Goal: Task Accomplishment & Management: Use online tool/utility

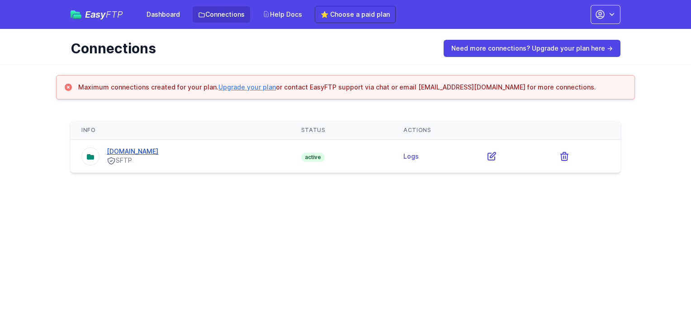
click at [158, 154] on link "[DOMAIN_NAME]" at bounding box center [133, 151] width 52 height 8
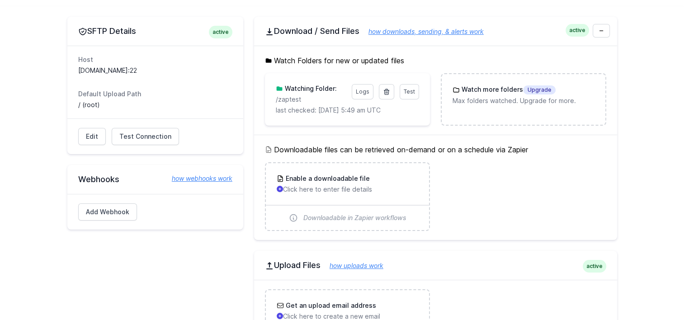
scroll to position [90, 0]
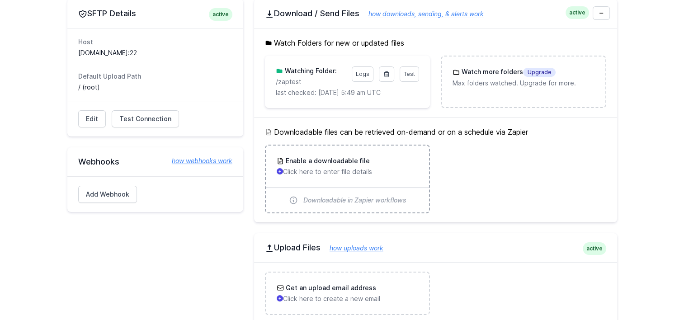
click at [341, 174] on p "Click here to enter file details" at bounding box center [348, 171] width 142 height 9
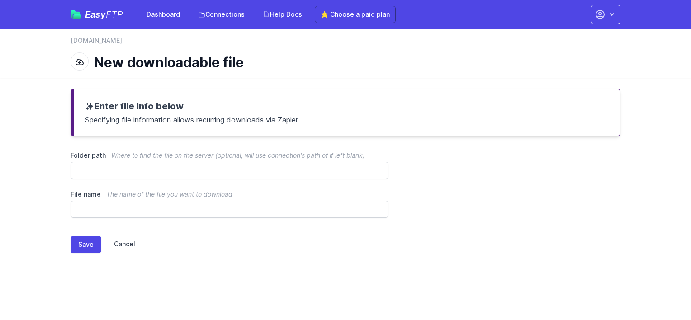
click at [123, 245] on link "Cancel" at bounding box center [118, 244] width 34 height 17
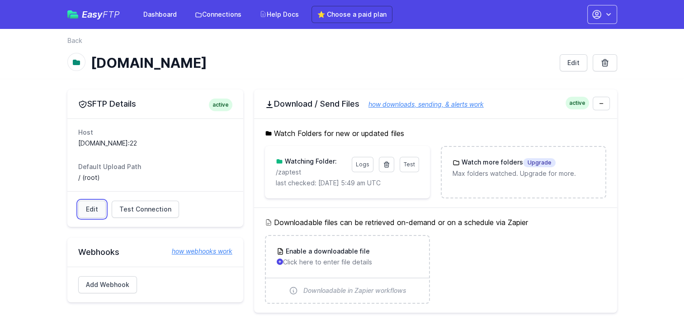
click at [92, 207] on link "Edit" at bounding box center [92, 209] width 28 height 17
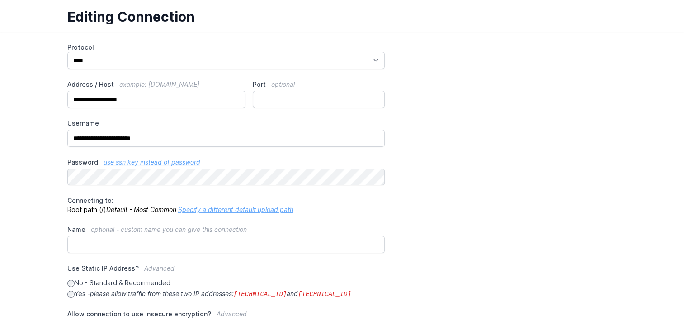
scroll to position [45, 0]
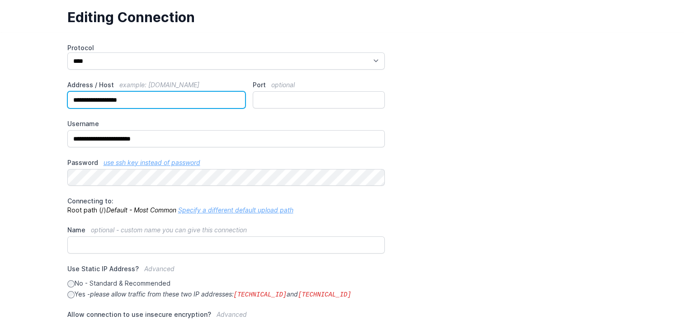
click at [141, 100] on input "**********" at bounding box center [156, 99] width 179 height 17
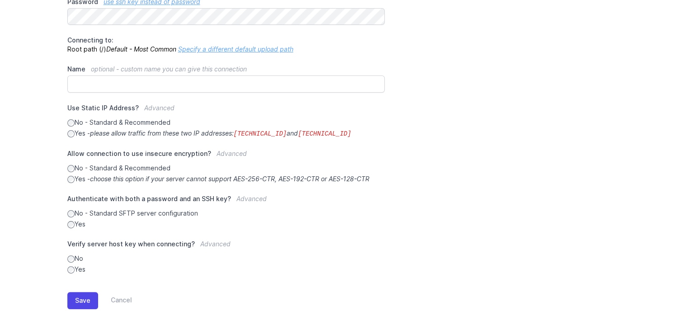
scroll to position [220, 0]
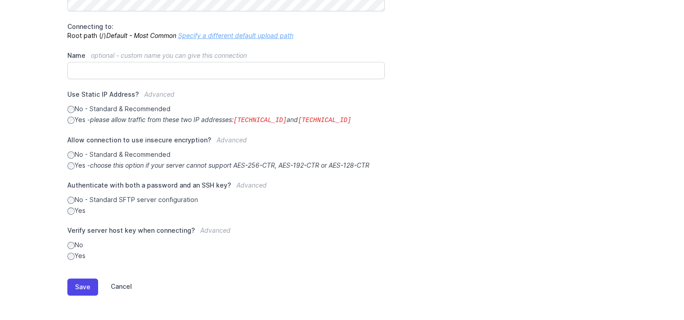
click at [123, 286] on link "Cancel" at bounding box center [115, 286] width 34 height 17
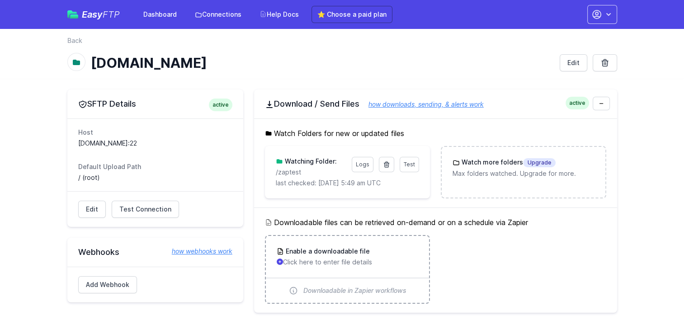
scroll to position [90, 0]
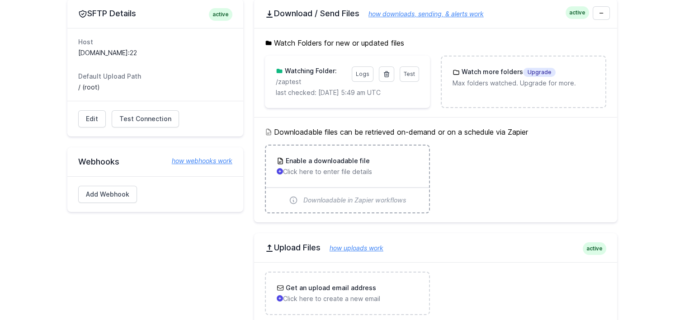
click at [352, 163] on h3 "Enable a downloadable file" at bounding box center [327, 160] width 86 height 9
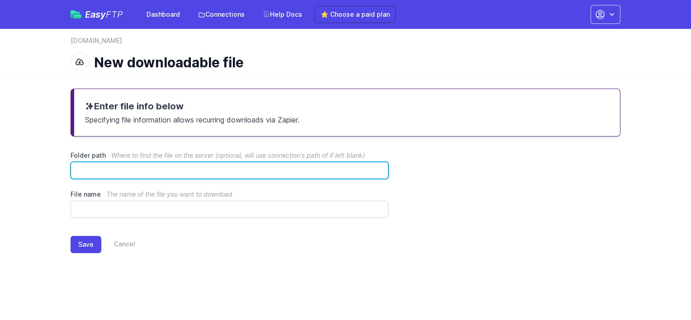
click at [134, 168] on input "Folder path Where to find the file on the server (optional, will use connection…" at bounding box center [230, 170] width 318 height 17
paste input "**********"
type input "**********"
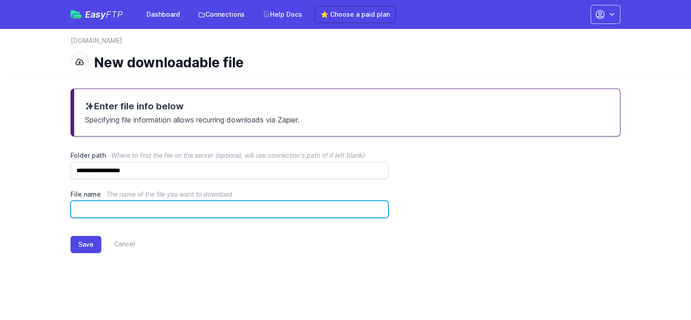
click at [96, 203] on input "File name The name of the file you want to download" at bounding box center [230, 209] width 318 height 17
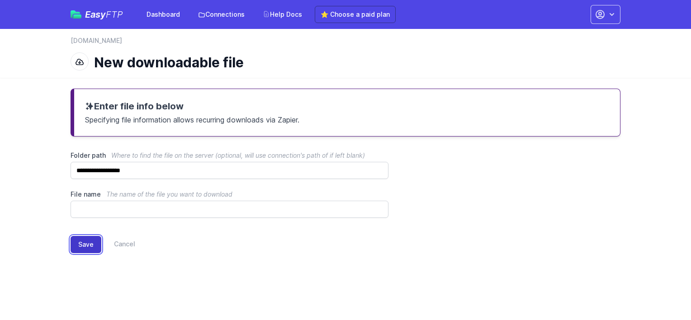
click at [78, 246] on button "Save" at bounding box center [86, 244] width 31 height 17
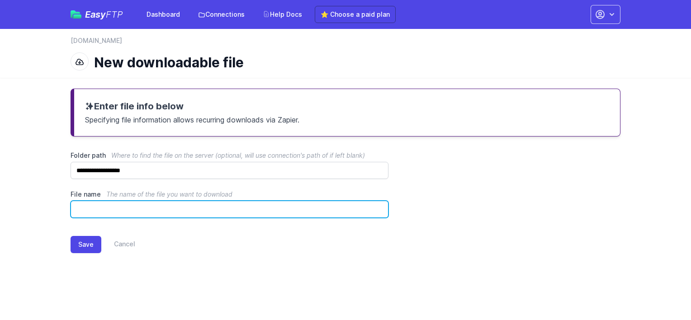
click at [159, 210] on input "File name The name of the file you want to download" at bounding box center [230, 209] width 318 height 17
type input "****"
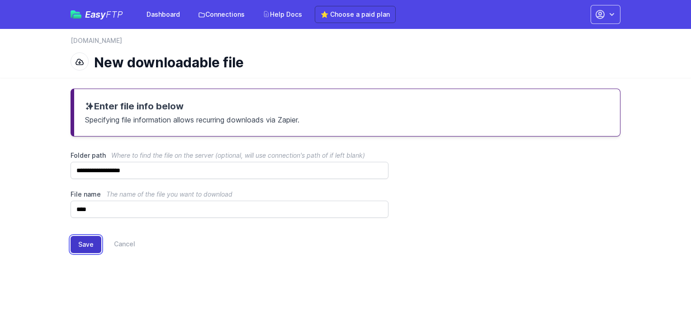
click at [81, 247] on button "Save" at bounding box center [86, 244] width 31 height 17
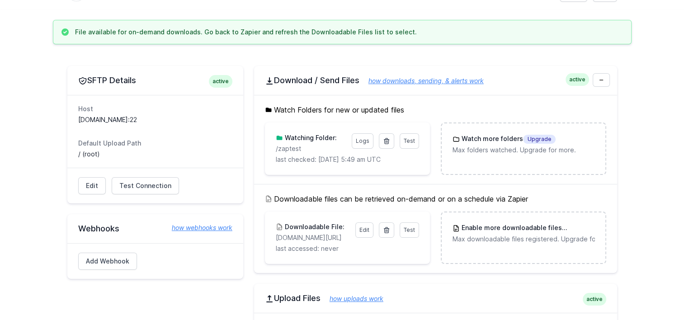
scroll to position [90, 0]
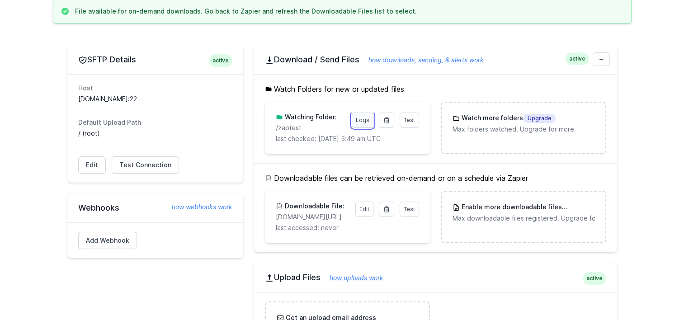
click at [362, 120] on link "Logs" at bounding box center [363, 120] width 22 height 15
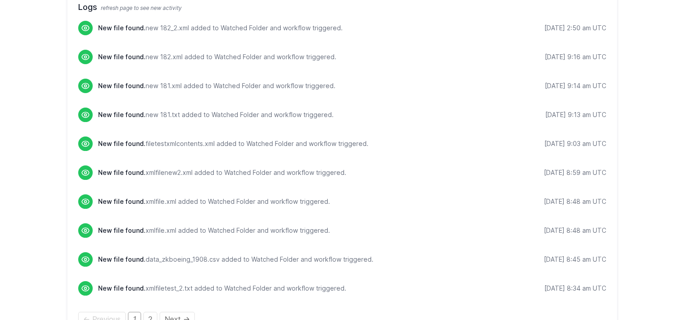
scroll to position [121, 0]
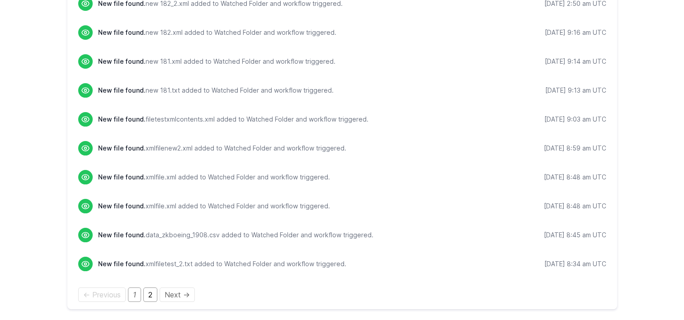
click at [149, 293] on link "2" at bounding box center [150, 295] width 14 height 14
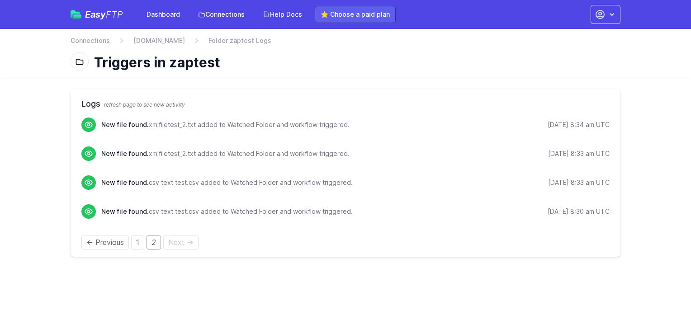
click at [359, 8] on link "⭐ Choose a paid plan" at bounding box center [355, 14] width 81 height 17
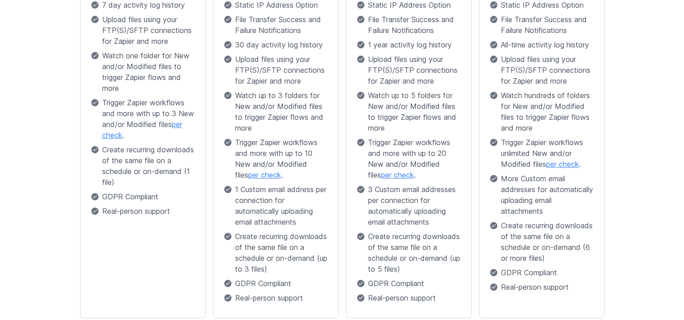
scroll to position [362, 0]
